Goal: Task Accomplishment & Management: Manage account settings

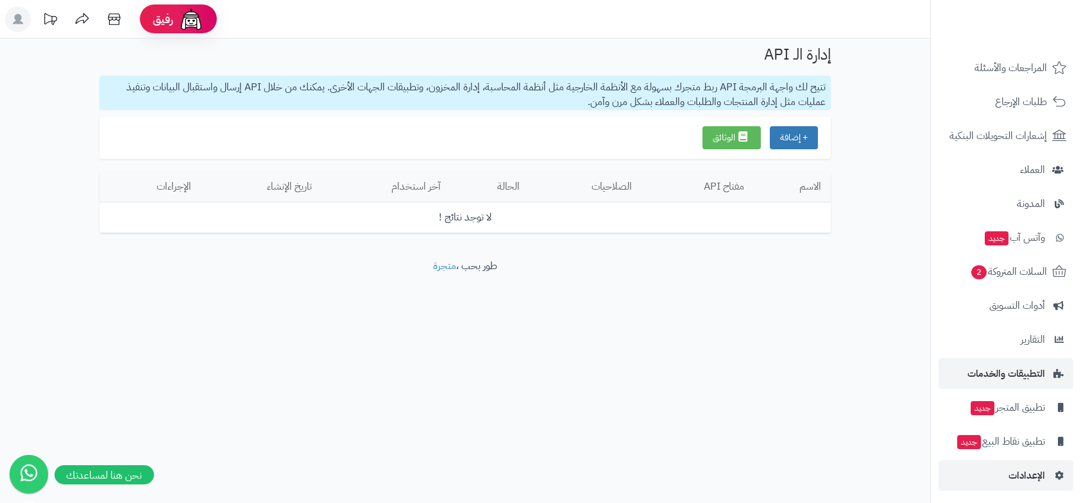
scroll to position [117, 0]
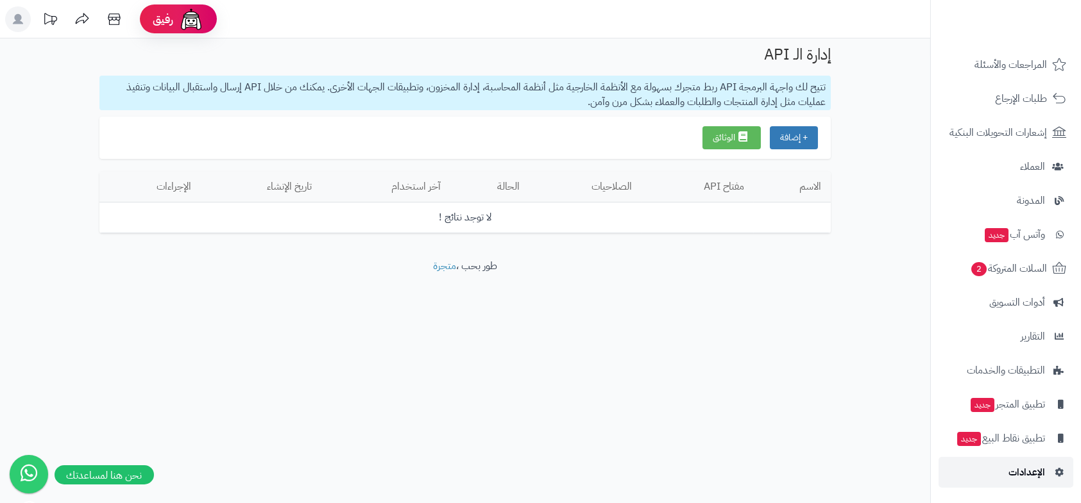
click at [1034, 467] on span "الإعدادات" at bounding box center [1026, 473] width 37 height 18
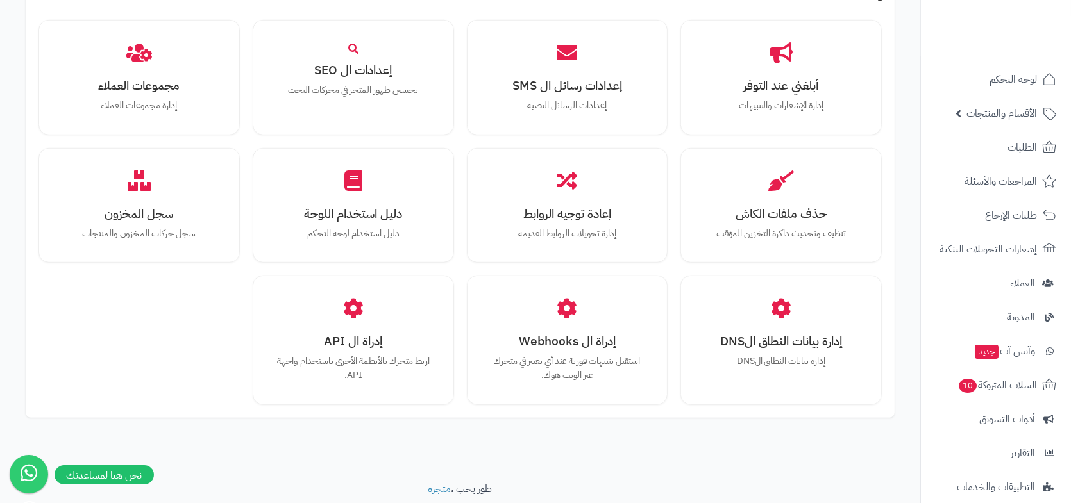
scroll to position [1131, 0]
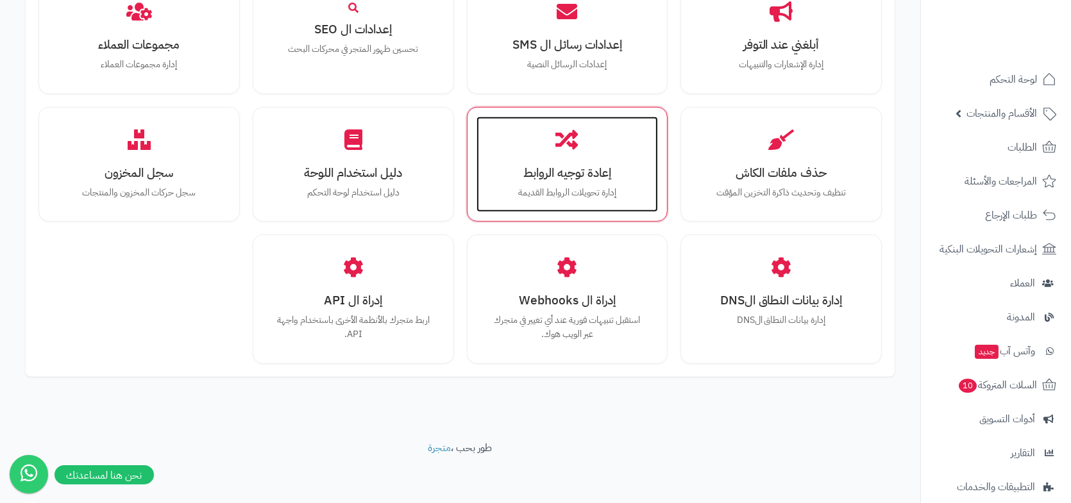
click at [573, 186] on p "إدارة تحويلات الروابط القديمة" at bounding box center [567, 193] width 156 height 14
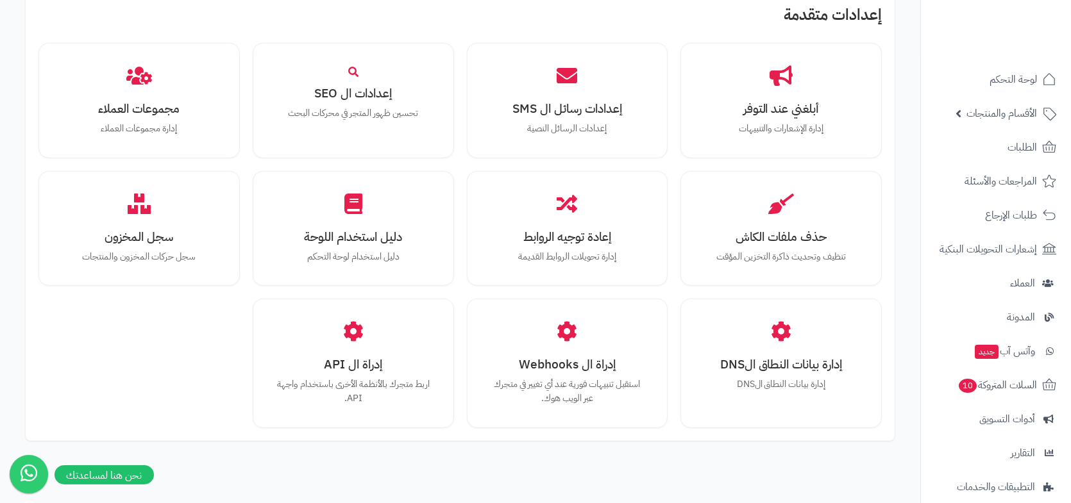
scroll to position [1067, 0]
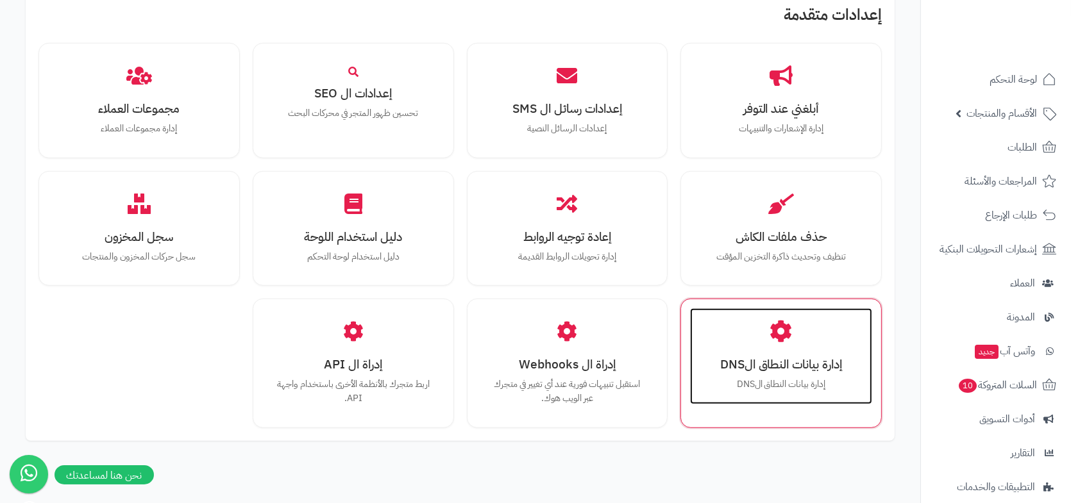
click at [773, 366] on h3 "إدارة بيانات النطاق الDNS" at bounding box center [781, 364] width 156 height 13
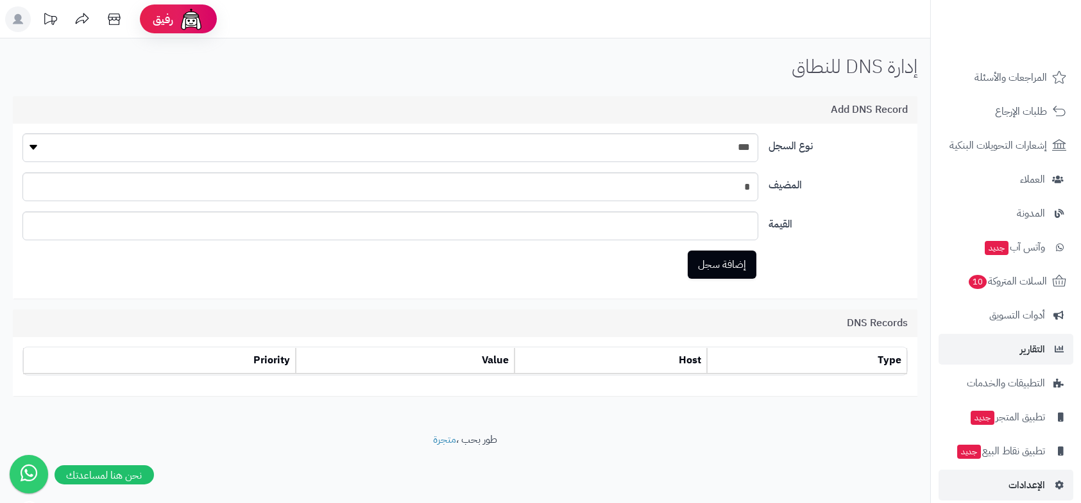
scroll to position [117, 0]
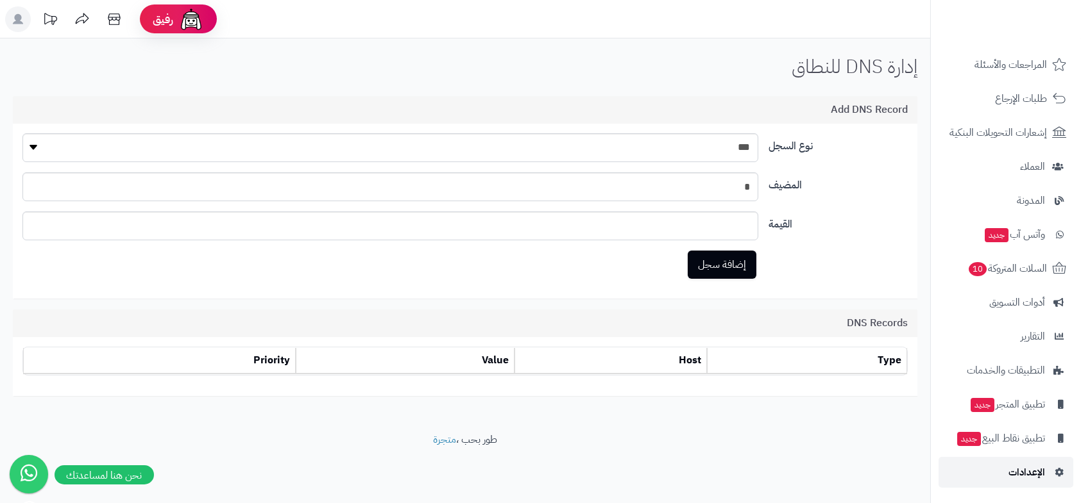
click at [1026, 466] on span "الإعدادات" at bounding box center [1026, 473] width 37 height 18
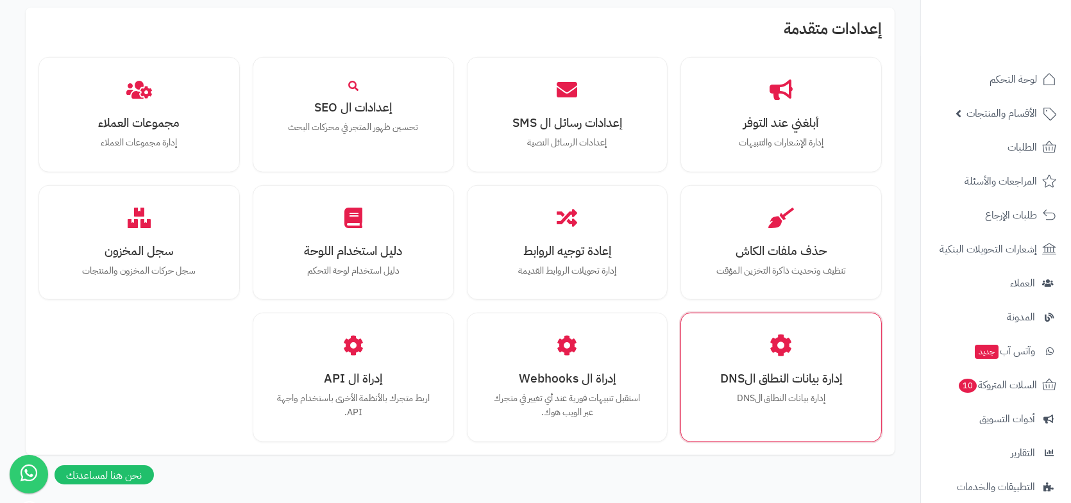
scroll to position [1090, 0]
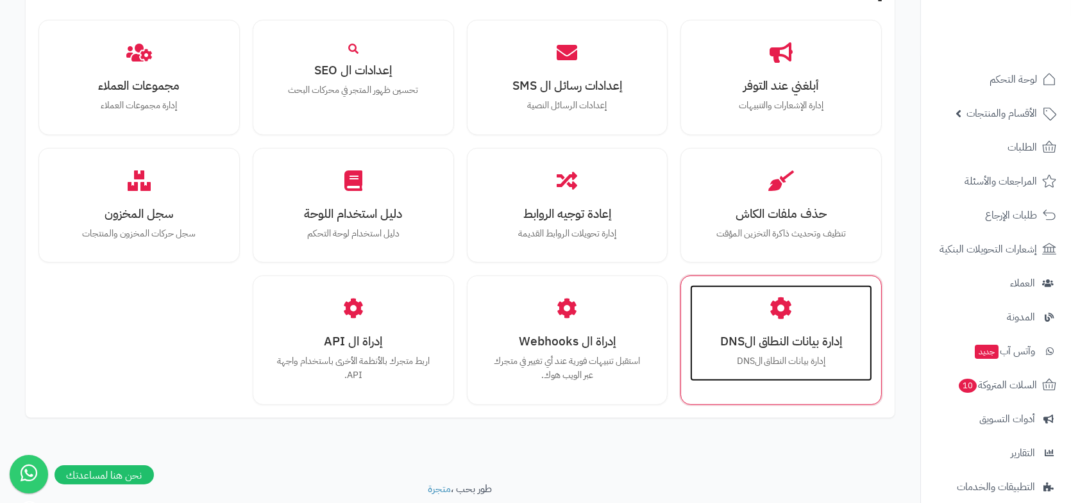
click at [800, 328] on div "إدارة بيانات النطاق الDNS إدارة بيانات النطاق الDNS" at bounding box center [781, 333] width 182 height 96
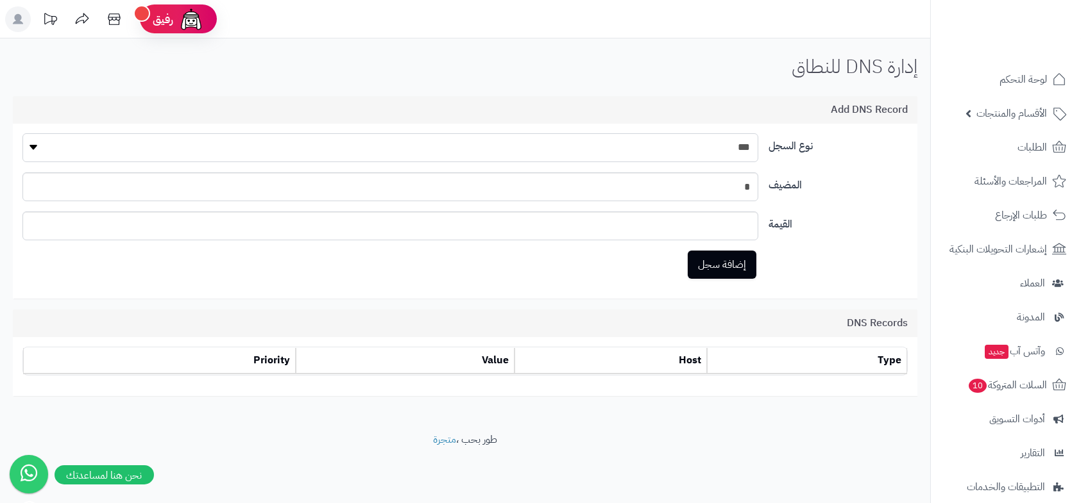
click at [31, 142] on select "*** ** *****" at bounding box center [390, 147] width 736 height 29
select select "**"
click at [22, 133] on select "*** ** *****" at bounding box center [390, 147] width 736 height 29
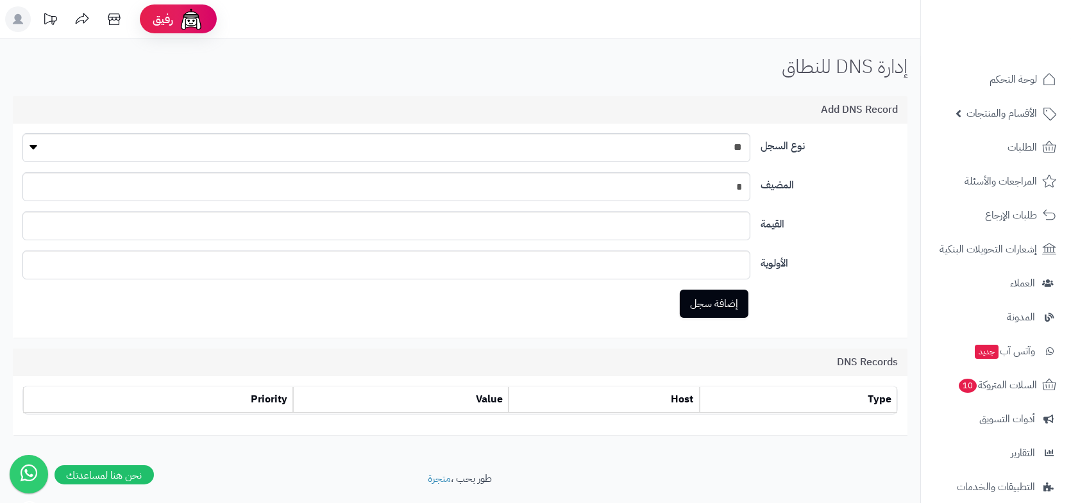
click at [860, 166] on div "نوع السجل *** ** *****" at bounding box center [460, 152] width 886 height 39
drag, startPoint x: 841, startPoint y: 69, endPoint x: 789, endPoint y: 69, distance: 51.3
click at [789, 69] on h1 "إدارة DNS للنطاق" at bounding box center [845, 66] width 126 height 21
click at [826, 83] on div "إدارة DNS للنطاق" at bounding box center [460, 71] width 920 height 31
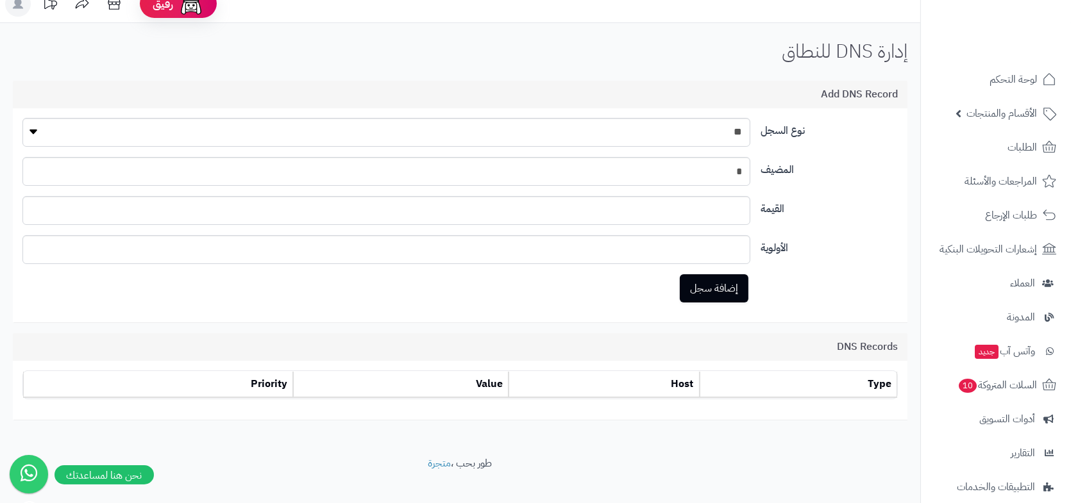
scroll to position [31, 0]
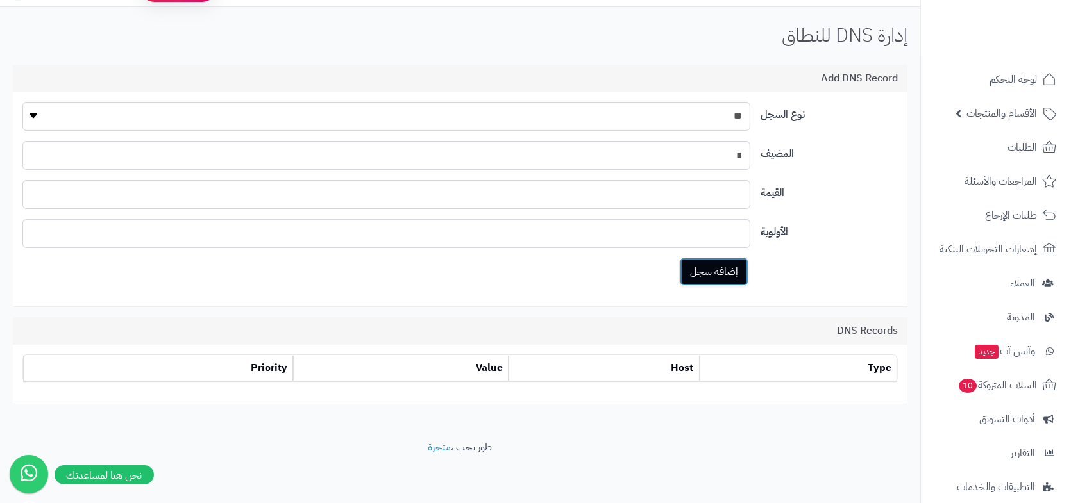
click at [714, 272] on button "إضافة سجل" at bounding box center [714, 272] width 69 height 28
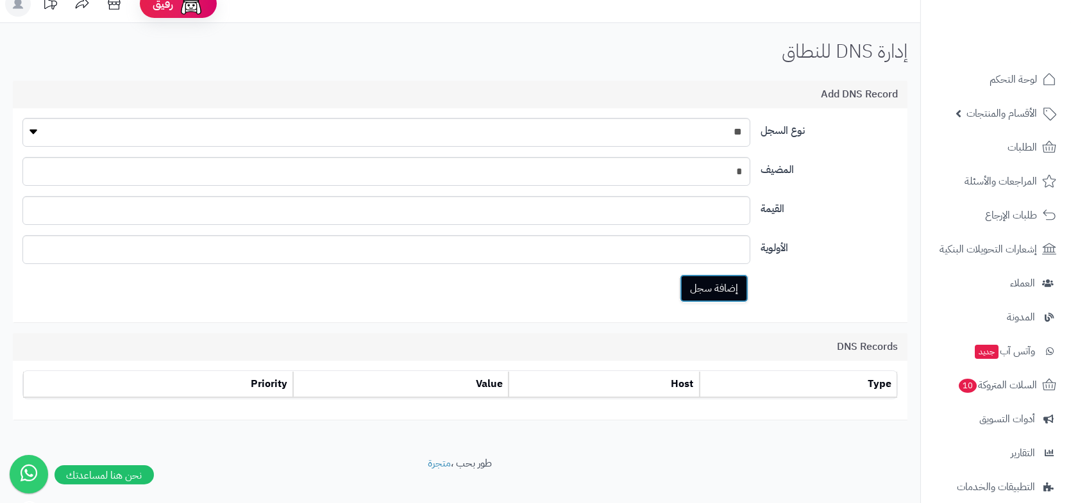
scroll to position [0, 0]
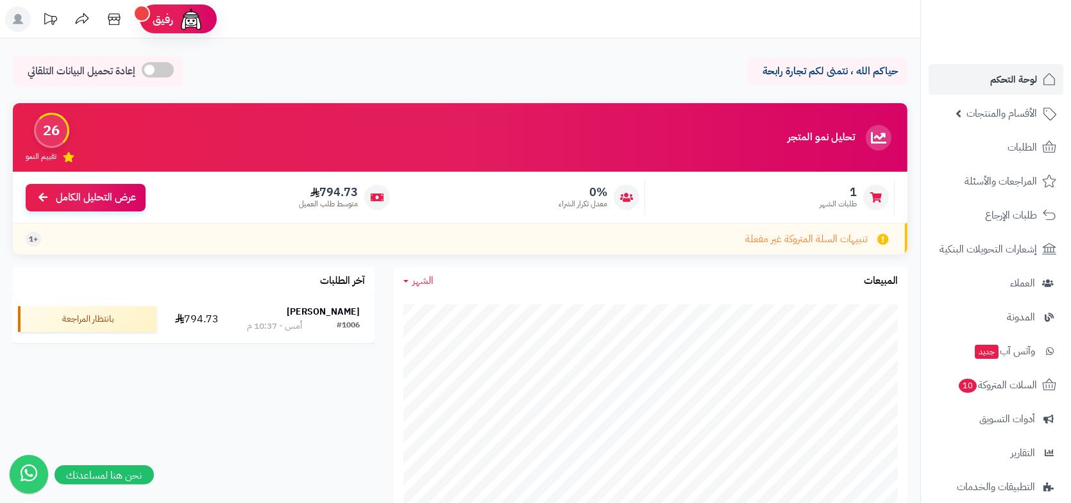
click at [866, 200] on div at bounding box center [876, 198] width 26 height 26
click at [829, 201] on span "طلبات الشهر" at bounding box center [838, 204] width 37 height 11
click at [855, 192] on span "1" at bounding box center [838, 192] width 37 height 14
